Goal: Task Accomplishment & Management: Manage account settings

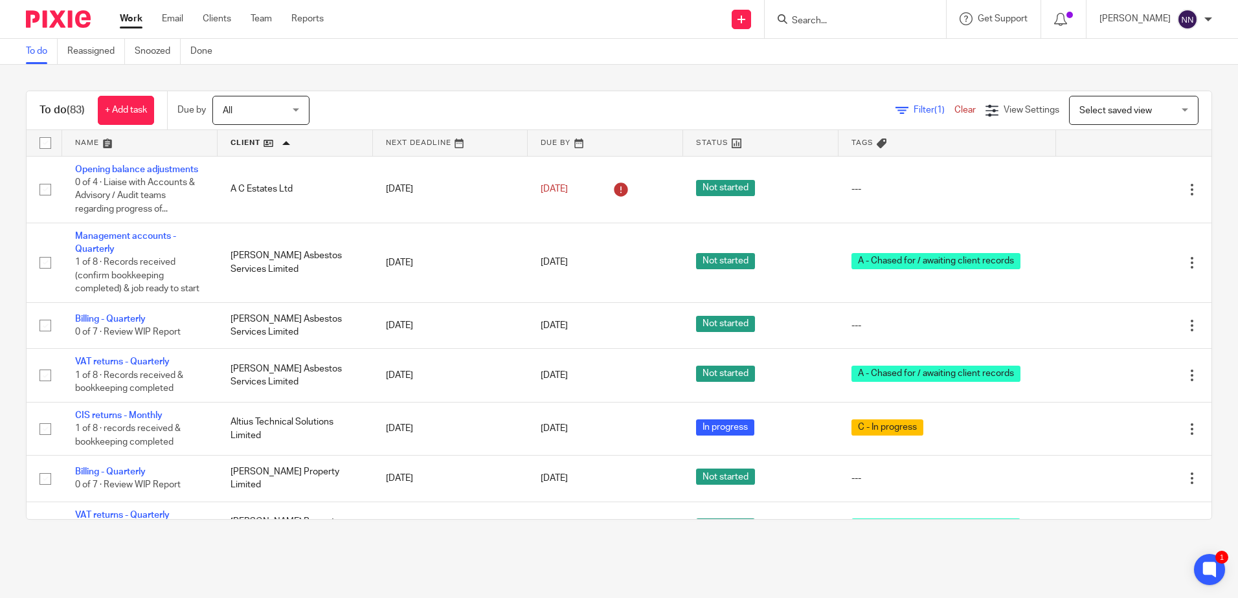
scroll to position [2979, 0]
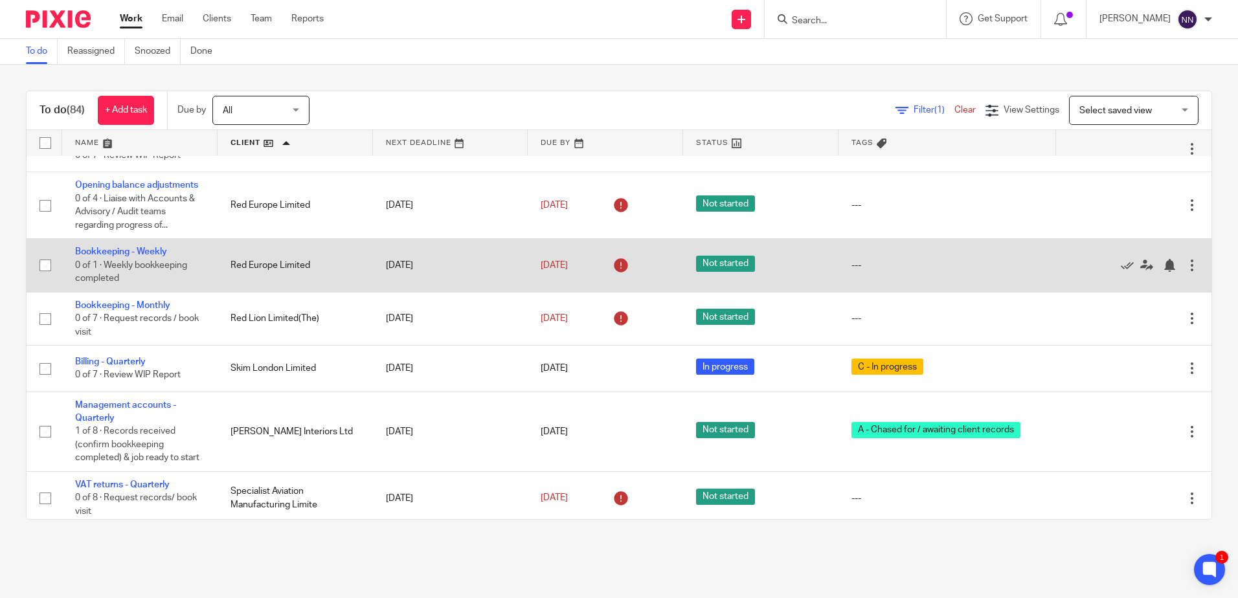
scroll to position [4015, 0]
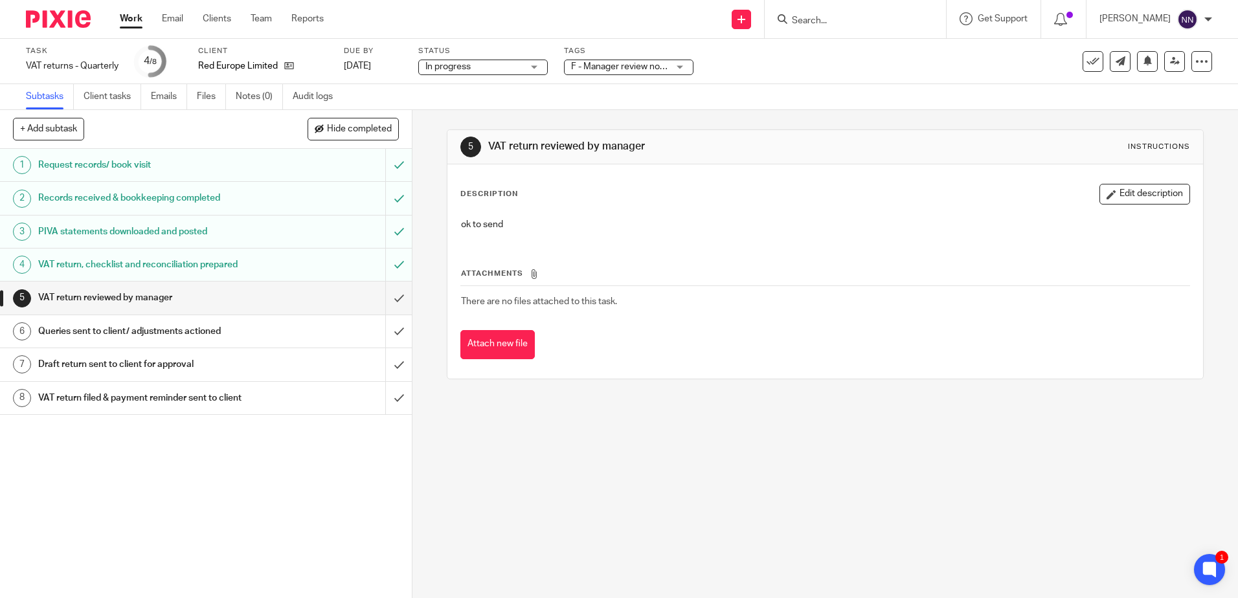
click at [683, 69] on div "F - Manager review notes to be actioned" at bounding box center [629, 68] width 130 height 16
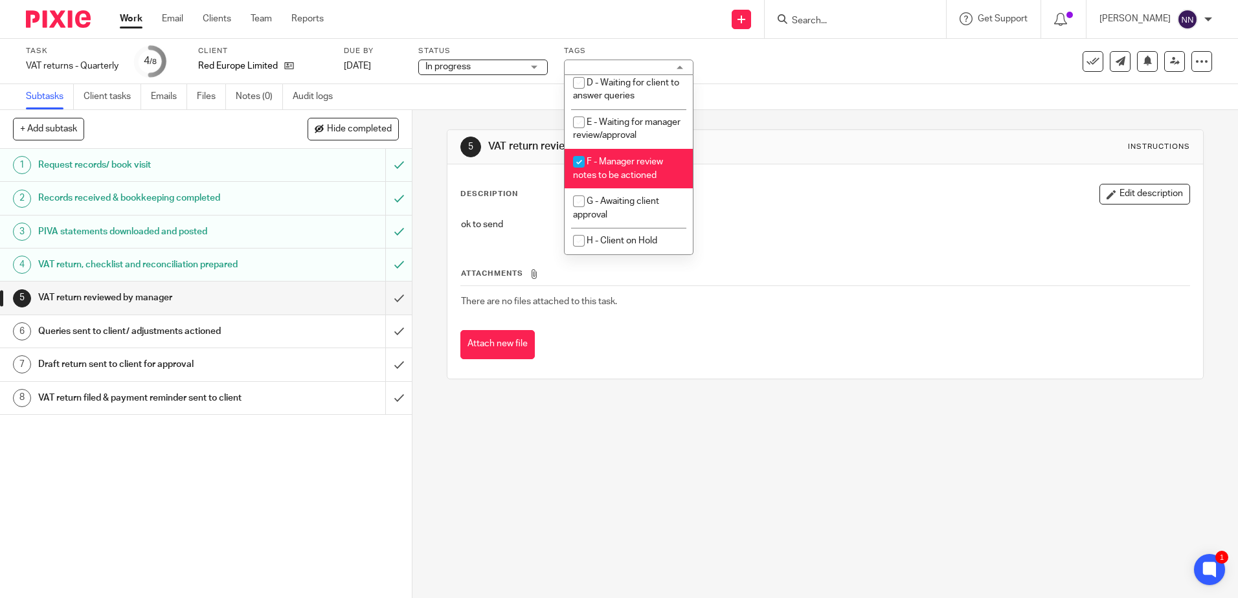
scroll to position [137, 0]
click at [576, 163] on input "checkbox" at bounding box center [579, 162] width 25 height 25
checkbox input "false"
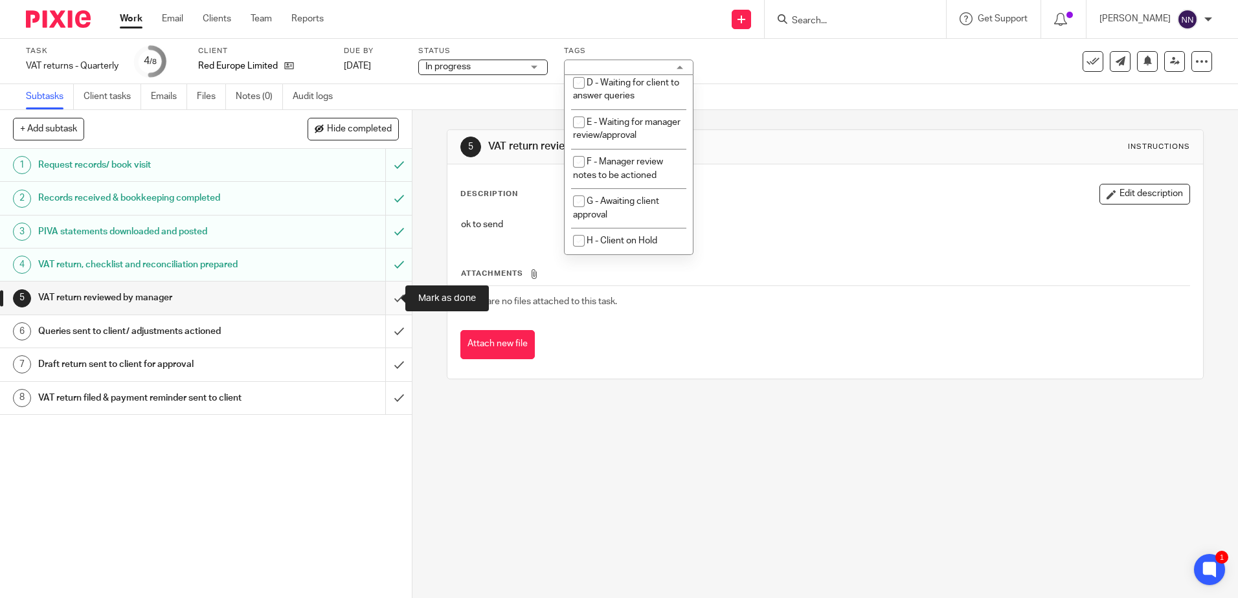
click at [389, 299] on input "submit" at bounding box center [206, 298] width 412 height 32
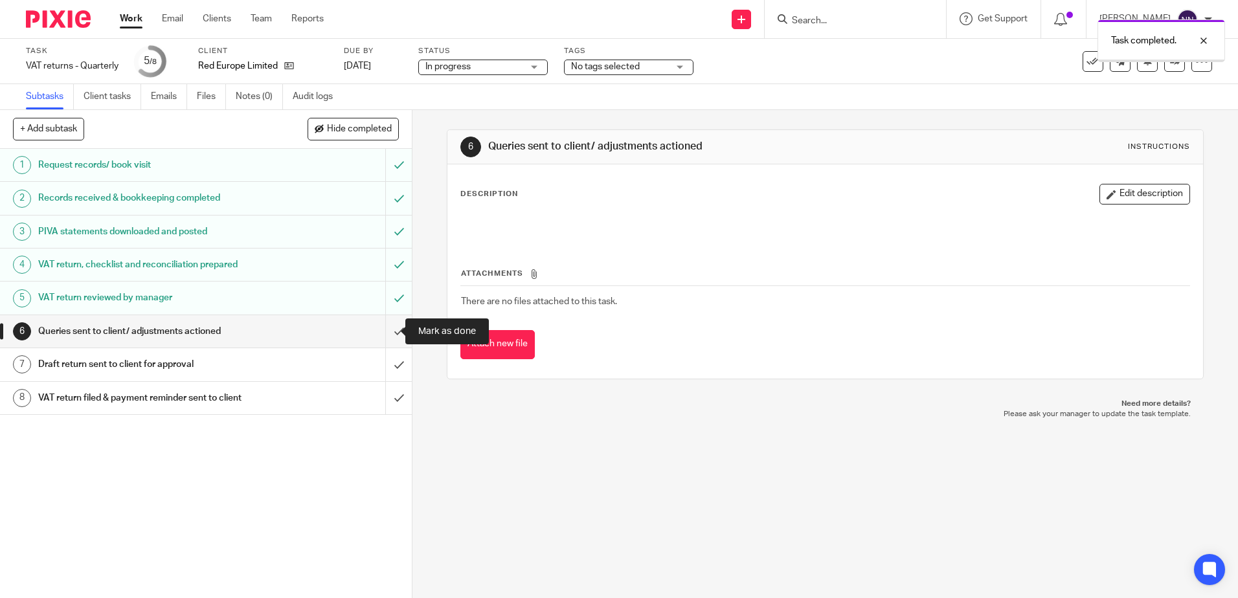
click at [386, 334] on input "submit" at bounding box center [206, 331] width 412 height 32
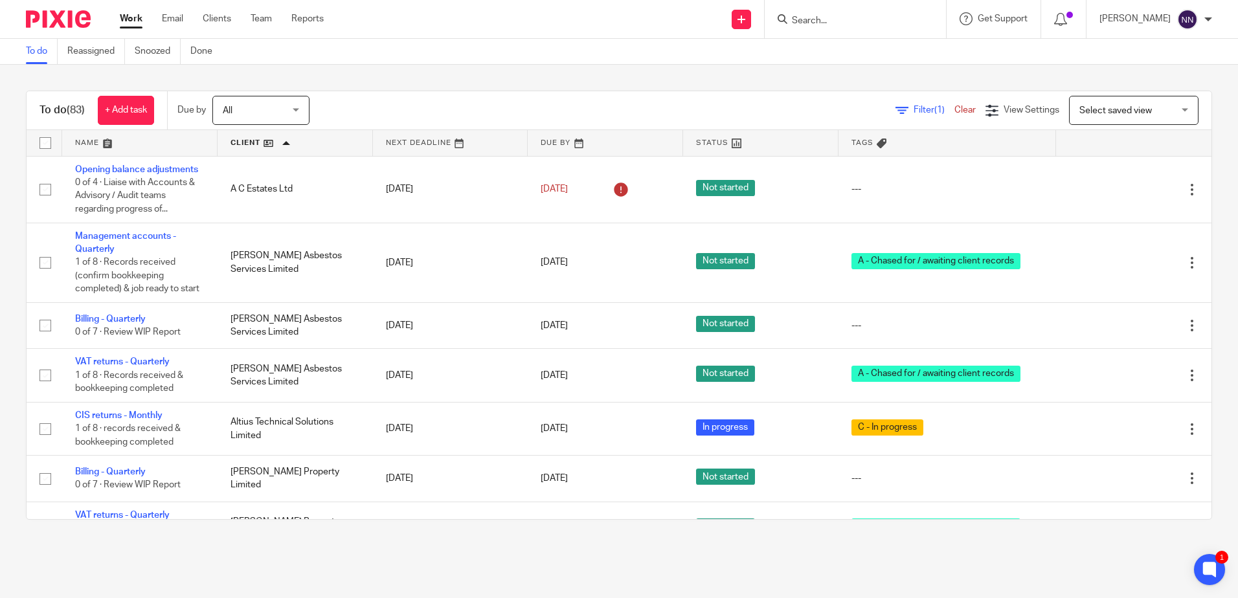
click at [250, 141] on link at bounding box center [295, 143] width 155 height 26
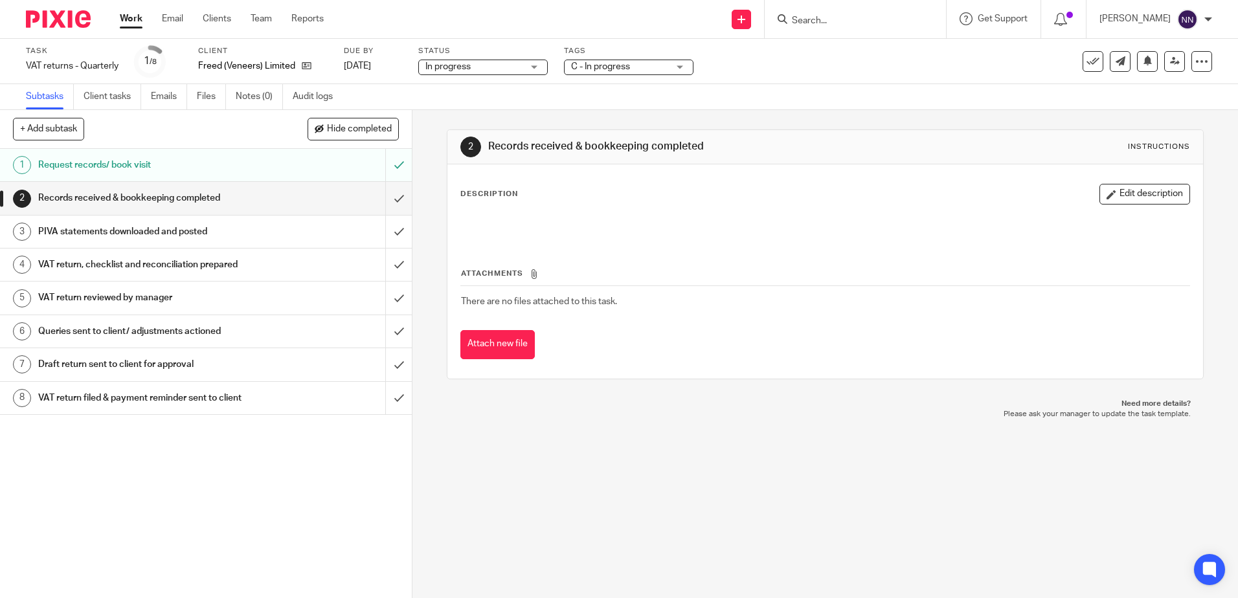
click at [672, 65] on div "C - In progress" at bounding box center [629, 68] width 130 height 16
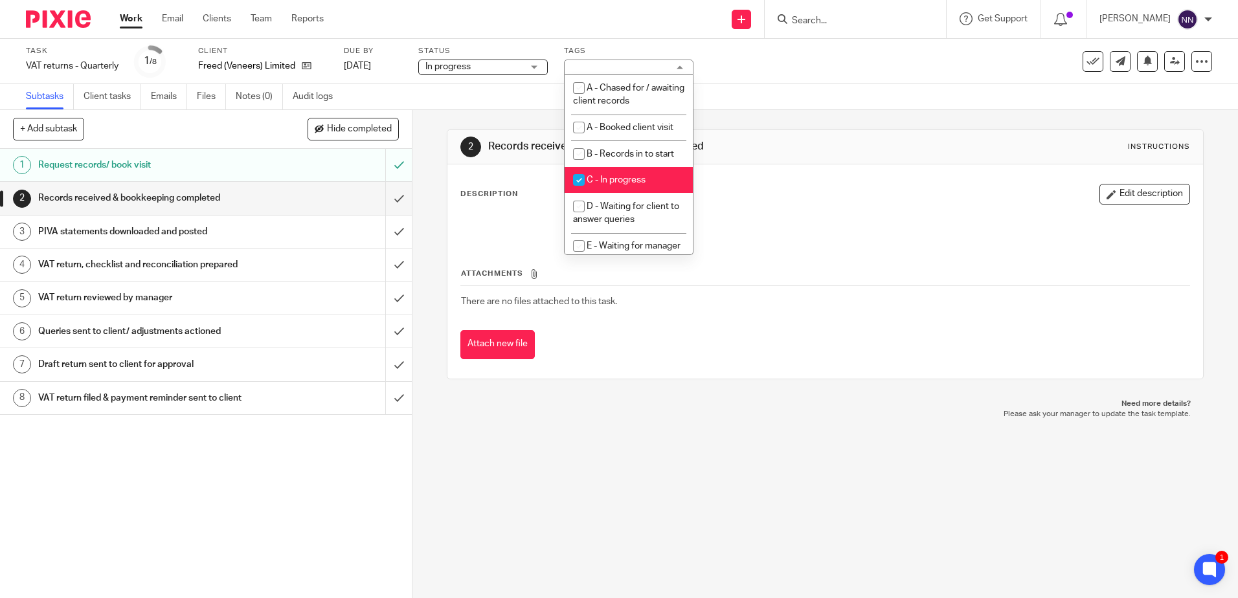
drag, startPoint x: 578, startPoint y: 179, endPoint x: 579, endPoint y: 188, distance: 9.2
click at [579, 179] on input "checkbox" at bounding box center [579, 180] width 25 height 25
checkbox input "false"
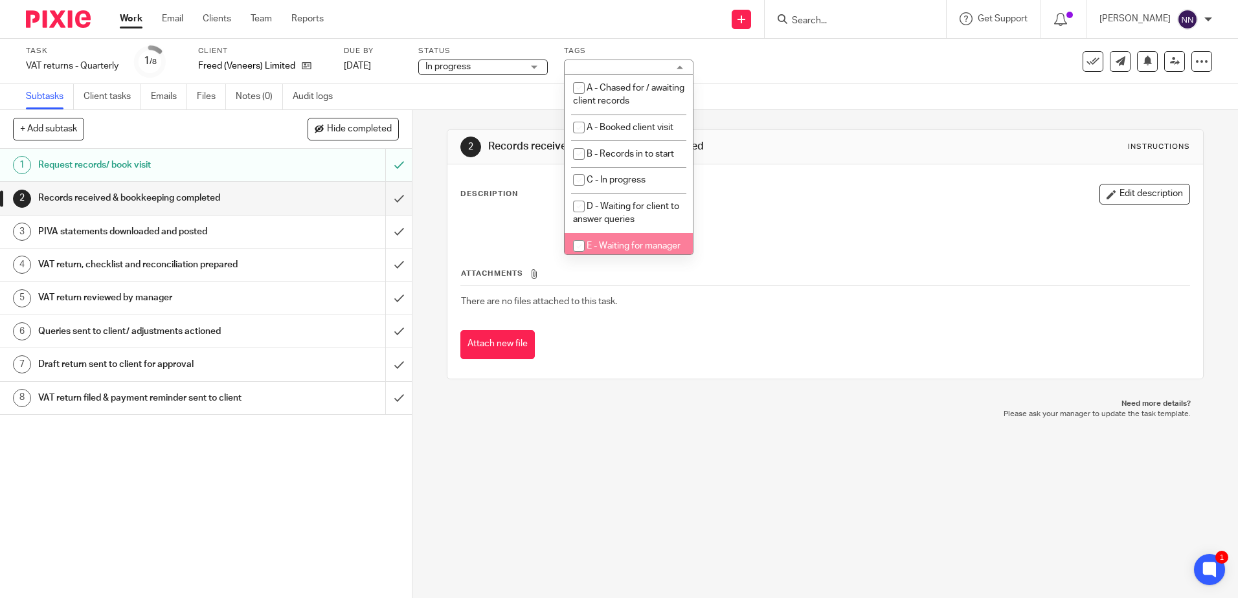
click at [580, 244] on input "checkbox" at bounding box center [579, 246] width 25 height 25
checkbox input "true"
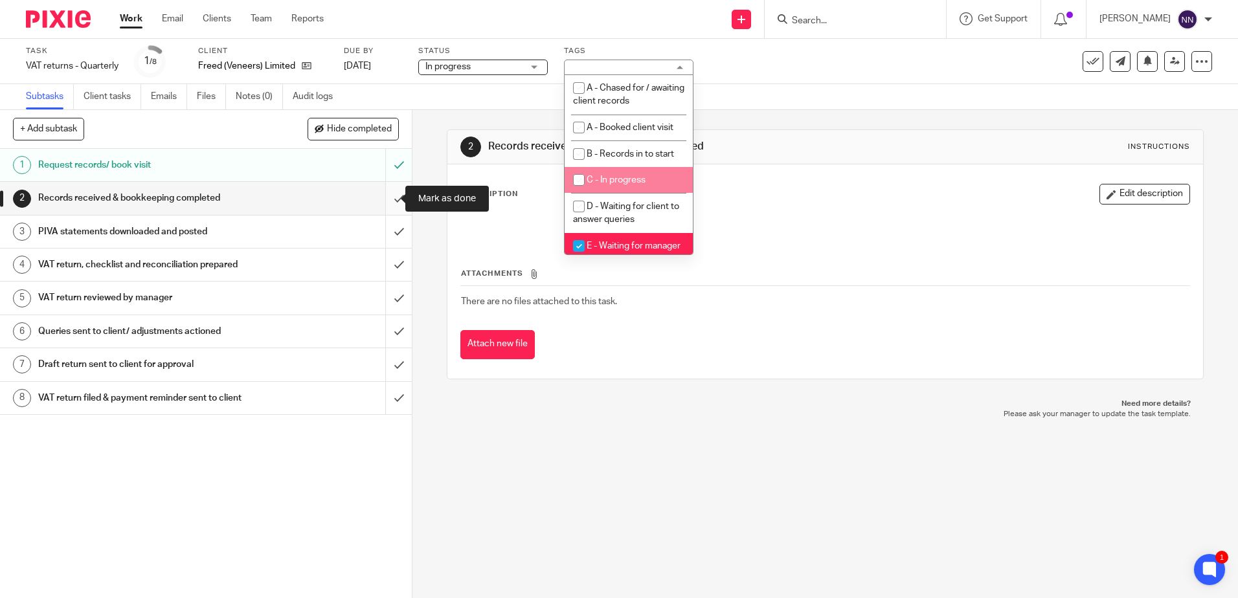
click at [385, 203] on input "submit" at bounding box center [206, 198] width 412 height 32
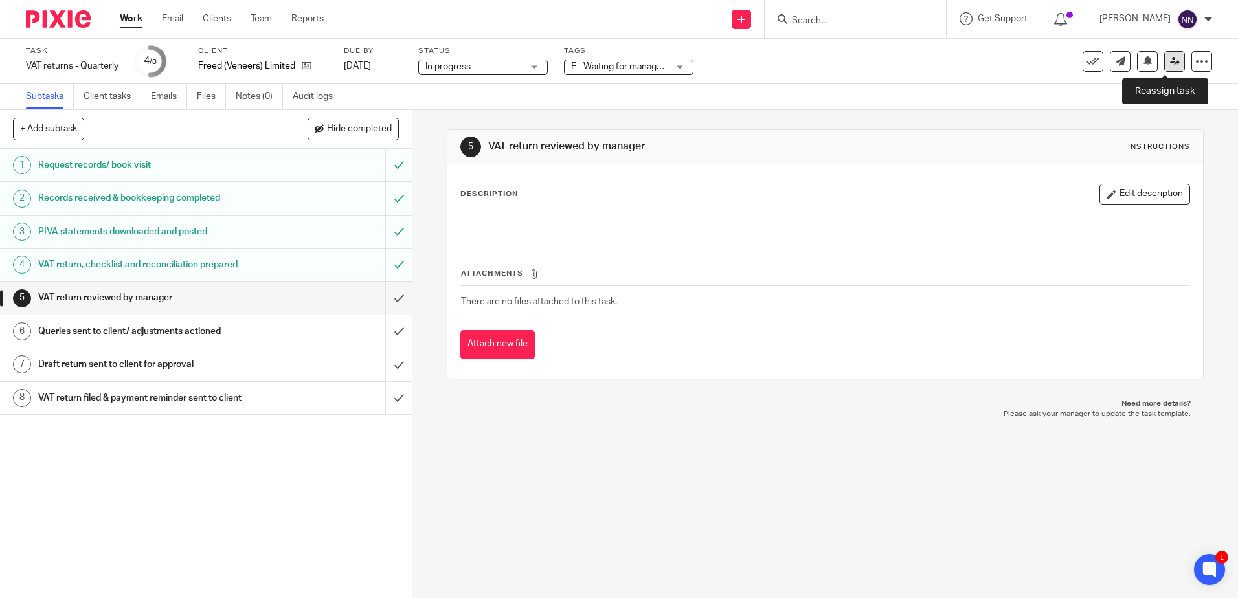
click at [1169, 68] on link at bounding box center [1174, 61] width 21 height 21
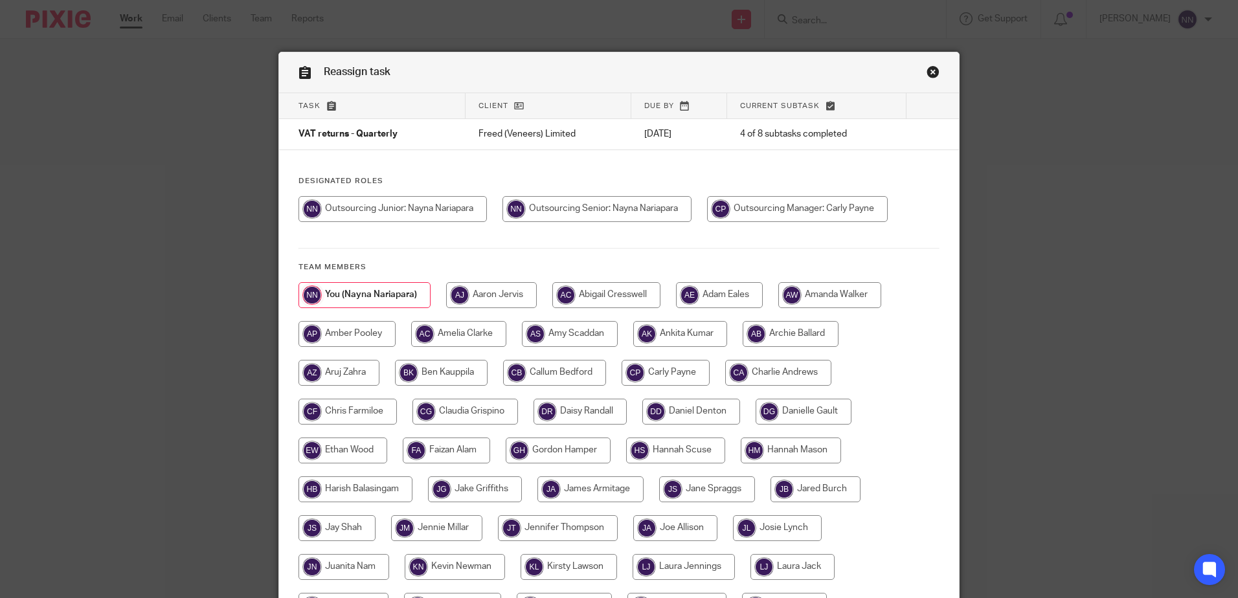
click at [800, 210] on input "radio" at bounding box center [797, 209] width 181 height 26
radio input "true"
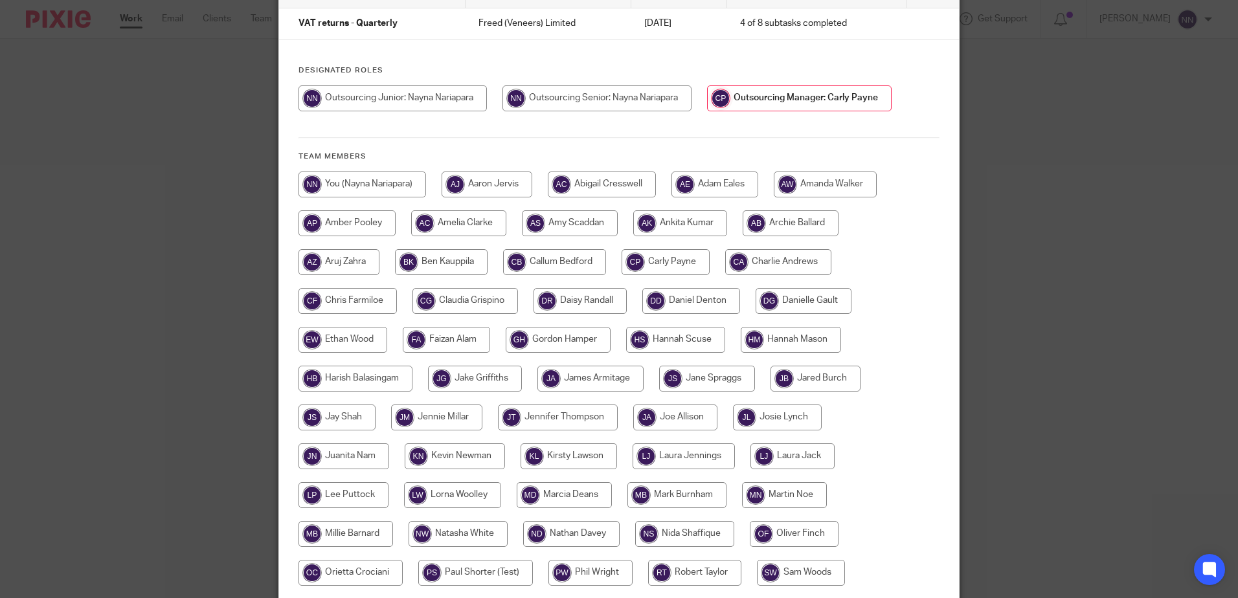
scroll to position [296, 0]
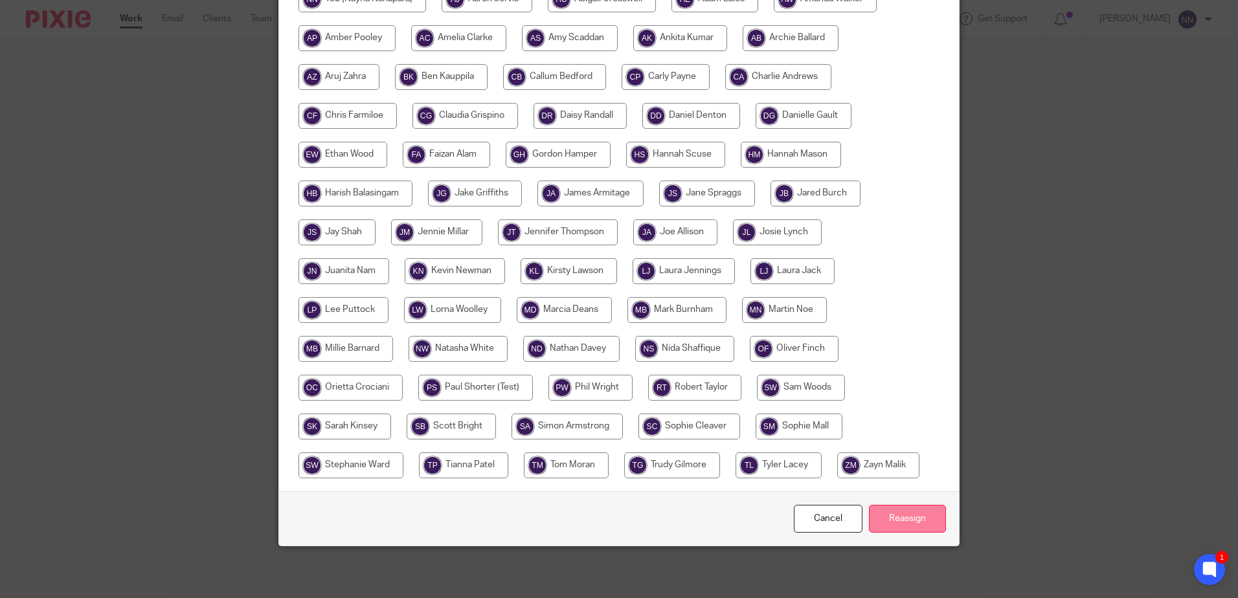
click at [896, 523] on input "Reassign" at bounding box center [907, 519] width 77 height 28
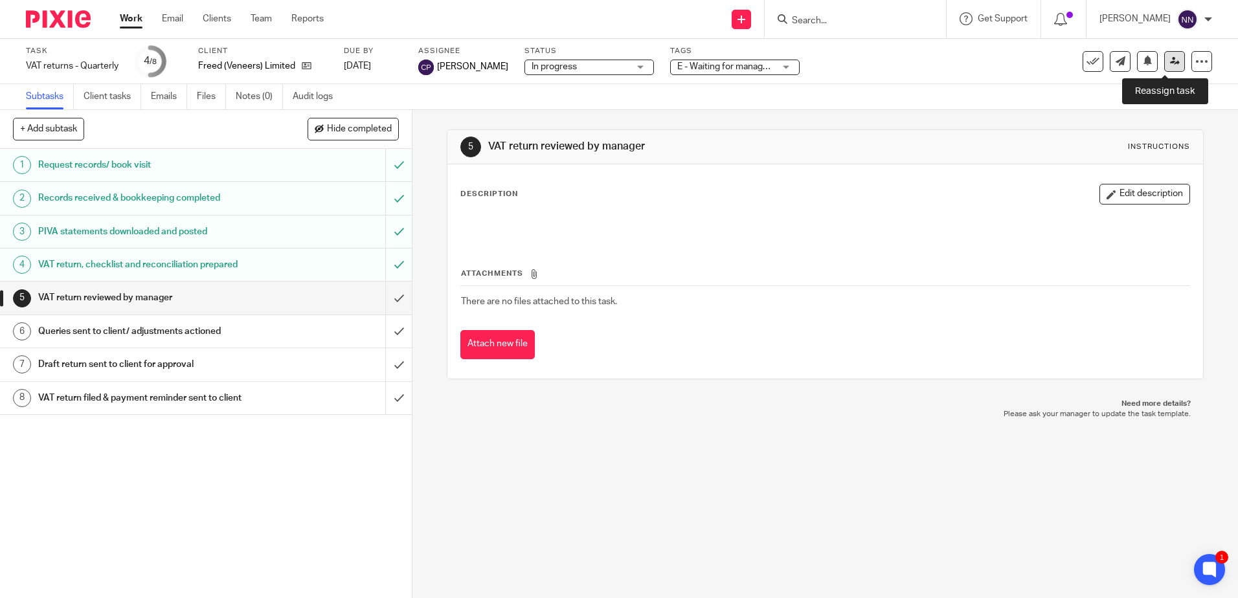
click at [1170, 58] on icon at bounding box center [1175, 61] width 10 height 10
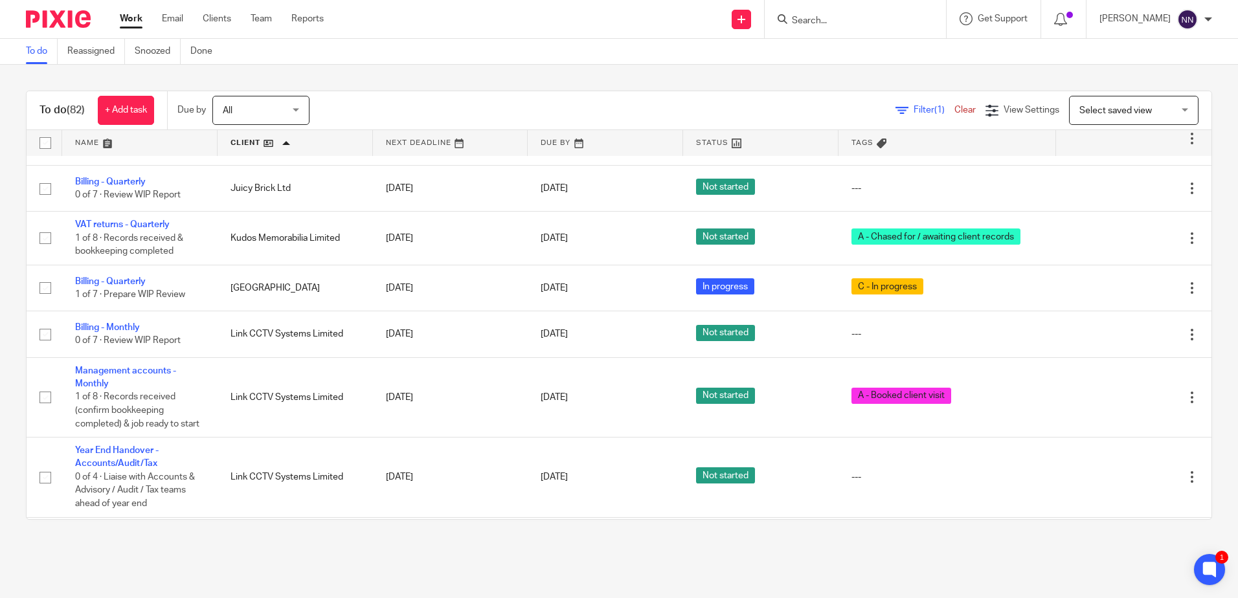
scroll to position [2461, 0]
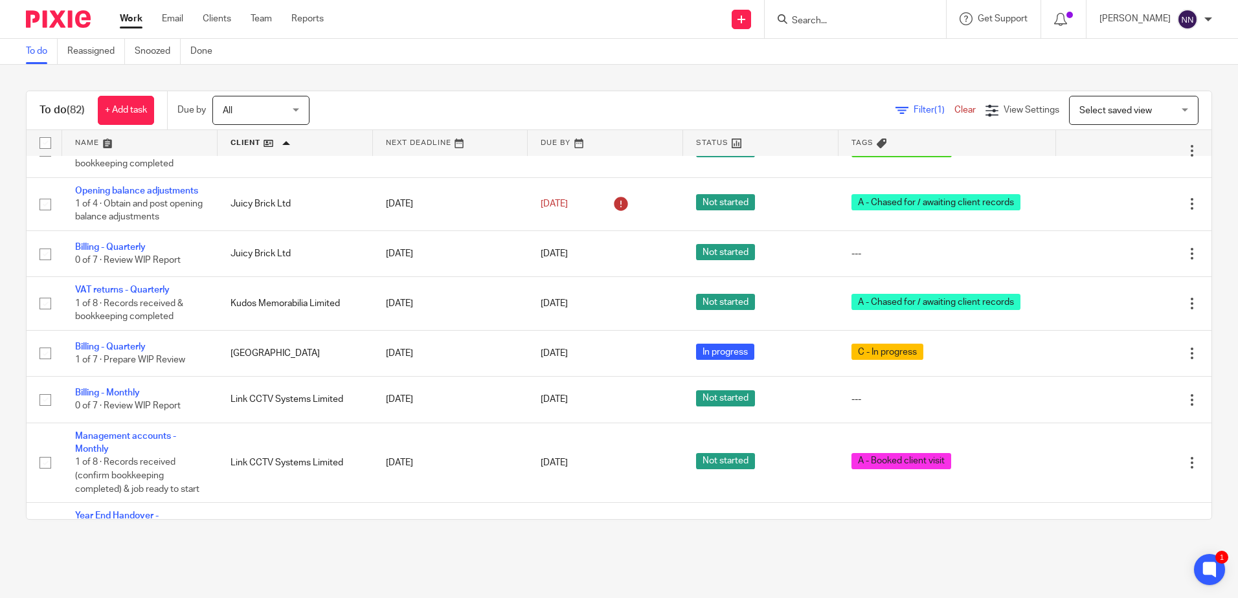
click at [236, 143] on link at bounding box center [295, 143] width 155 height 26
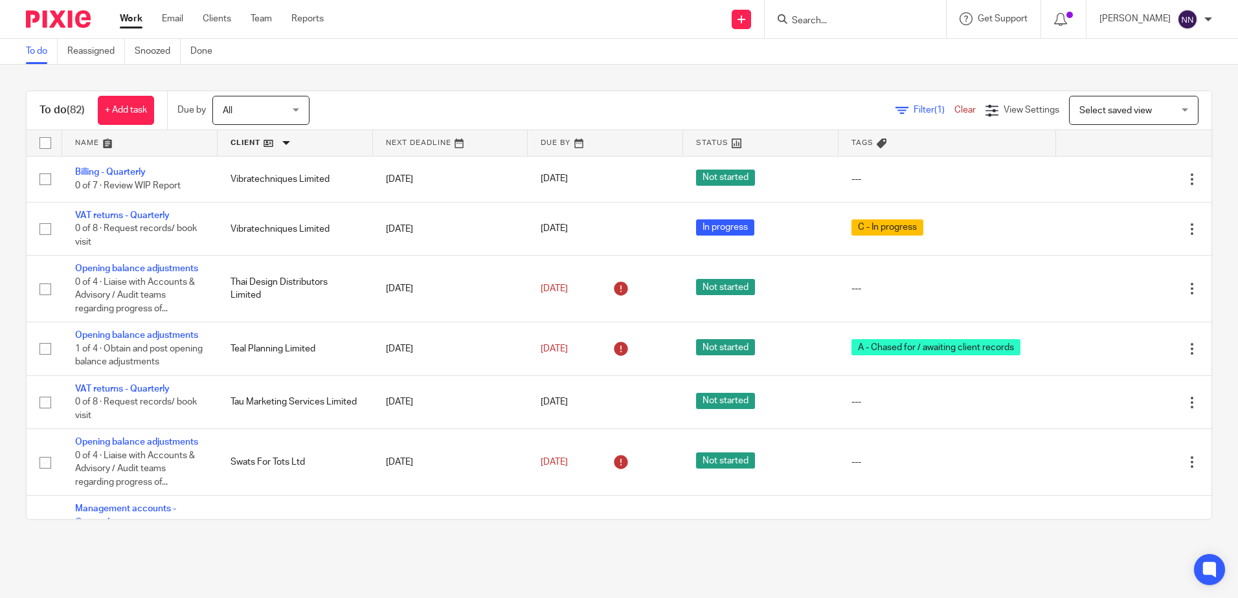
click at [88, 141] on link at bounding box center [139, 143] width 155 height 26
